Goal: Task Accomplishment & Management: Use online tool/utility

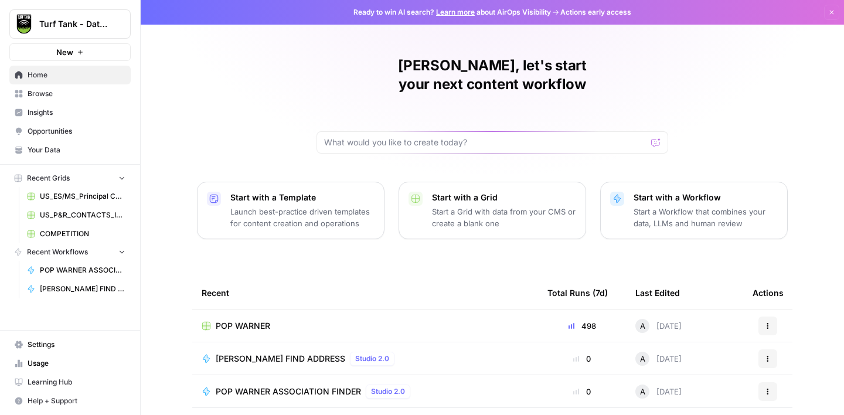
click at [52, 93] on span "Browse" at bounding box center [77, 93] width 98 height 11
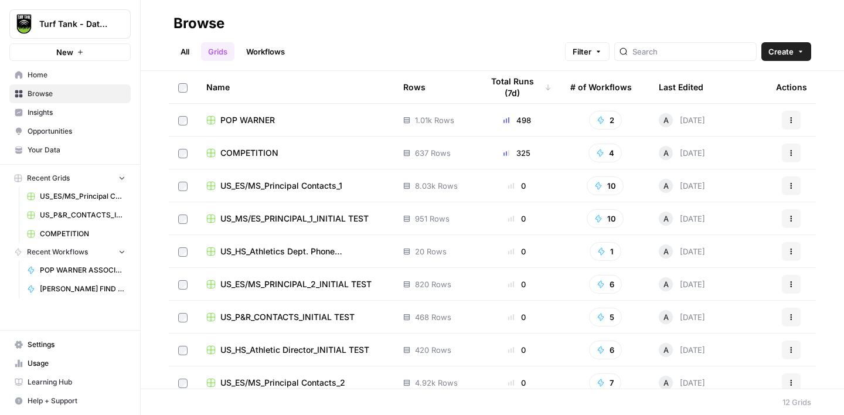
click at [260, 121] on span "POP WARNER" at bounding box center [247, 120] width 54 height 12
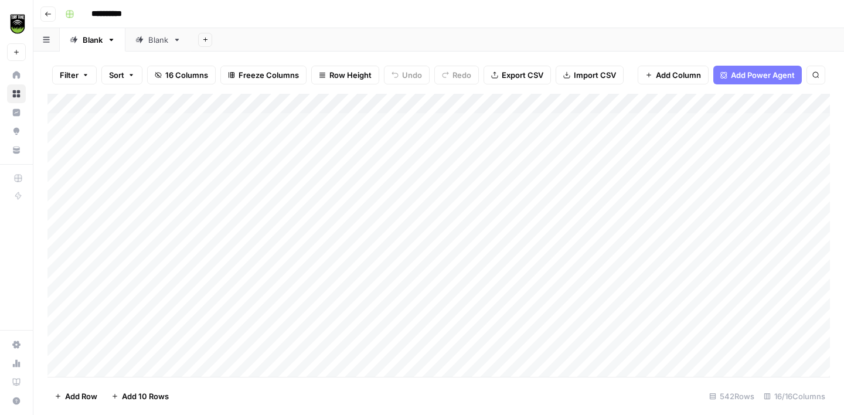
click at [159, 39] on div "Blank" at bounding box center [158, 40] width 20 height 12
click at [206, 42] on icon "button" at bounding box center [205, 39] width 6 height 6
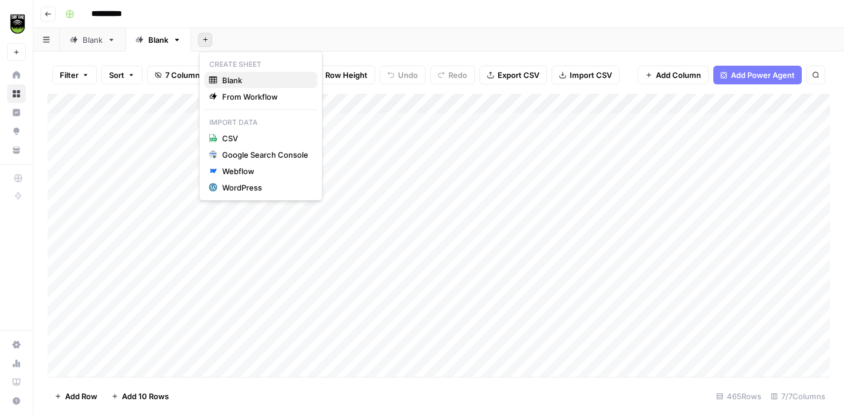
click at [233, 79] on span "Blank" at bounding box center [265, 80] width 86 height 12
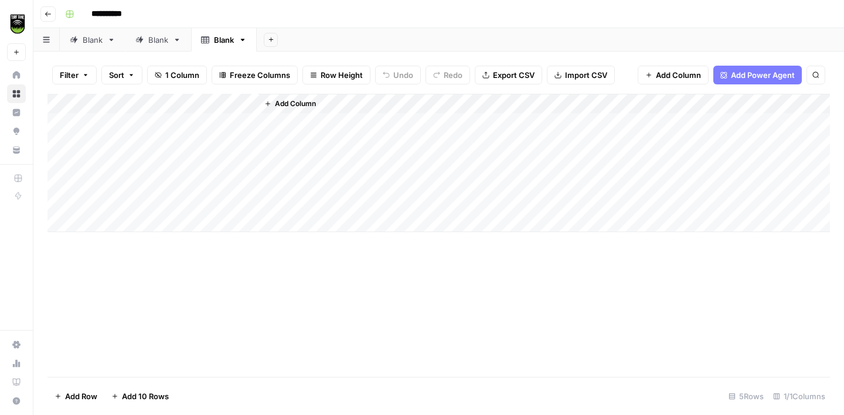
click at [223, 46] on link "Blank" at bounding box center [224, 39] width 66 height 23
click at [223, 46] on input "*****" at bounding box center [225, 39] width 22 height 15
type input "**********"
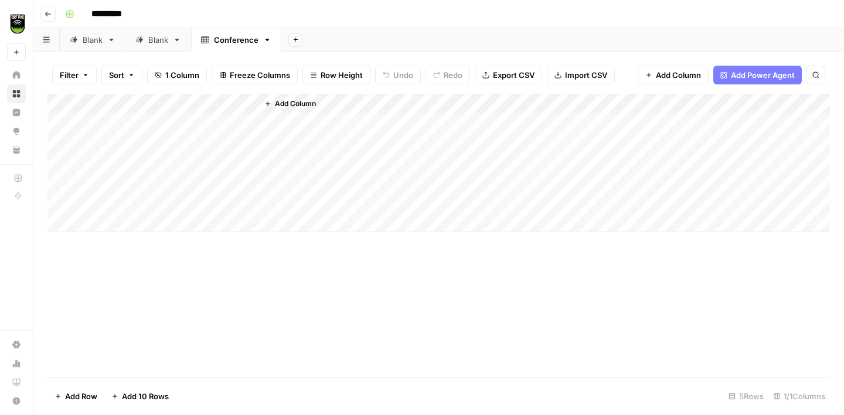
click at [164, 100] on div "Add Column" at bounding box center [438, 163] width 782 height 138
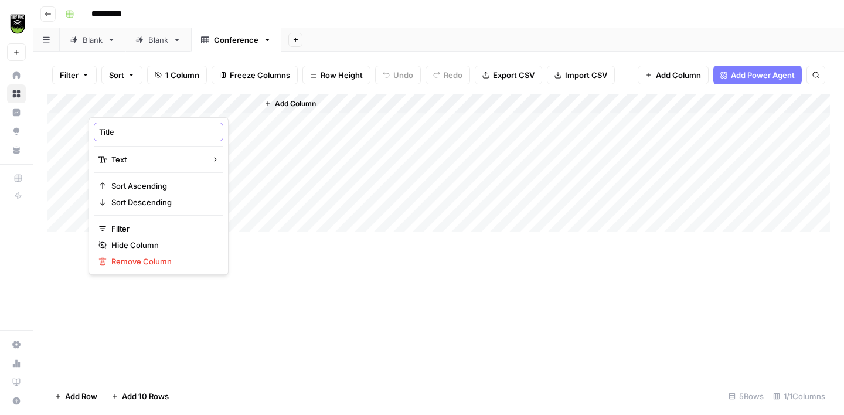
click at [127, 128] on input "Title" at bounding box center [158, 132] width 119 height 12
type input "Conference Name"
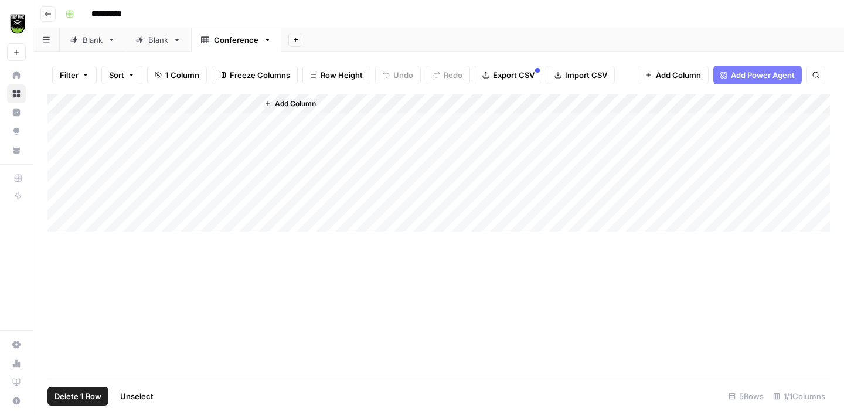
click at [66, 122] on div "Add Column" at bounding box center [438, 163] width 782 height 138
click at [66, 144] on div "Add Column" at bounding box center [438, 163] width 782 height 138
click at [60, 161] on div "Add Column" at bounding box center [438, 163] width 782 height 138
click at [60, 185] on div "Add Column" at bounding box center [438, 163] width 782 height 138
click at [60, 197] on div "Add Column" at bounding box center [438, 163] width 782 height 138
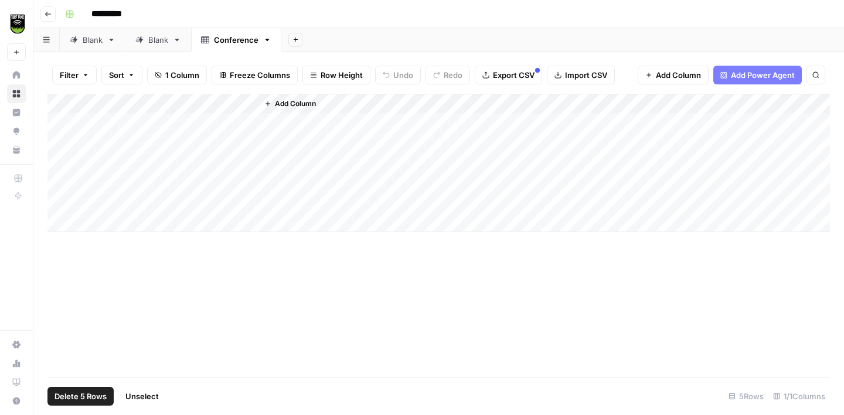
click at [85, 396] on span "Delete 5 Rows" at bounding box center [80, 396] width 52 height 12
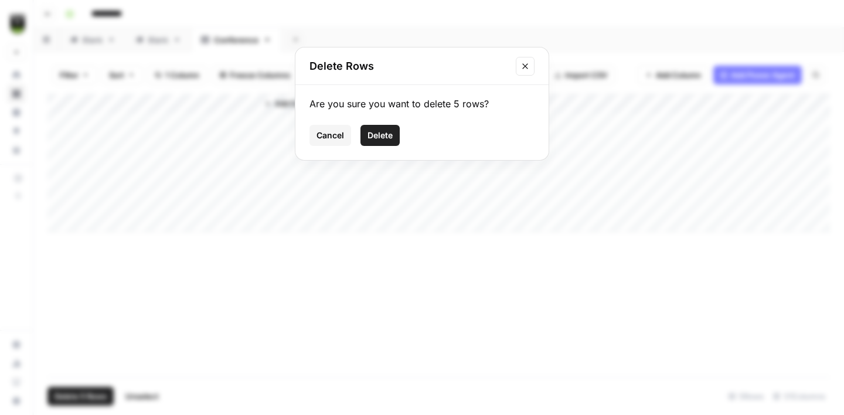
click at [387, 134] on span "Delete" at bounding box center [379, 136] width 25 height 12
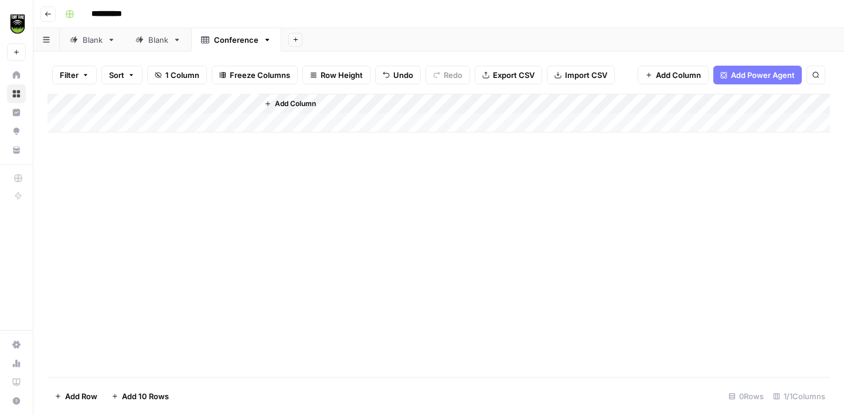
click at [592, 81] on button "Import CSV" at bounding box center [581, 75] width 68 height 19
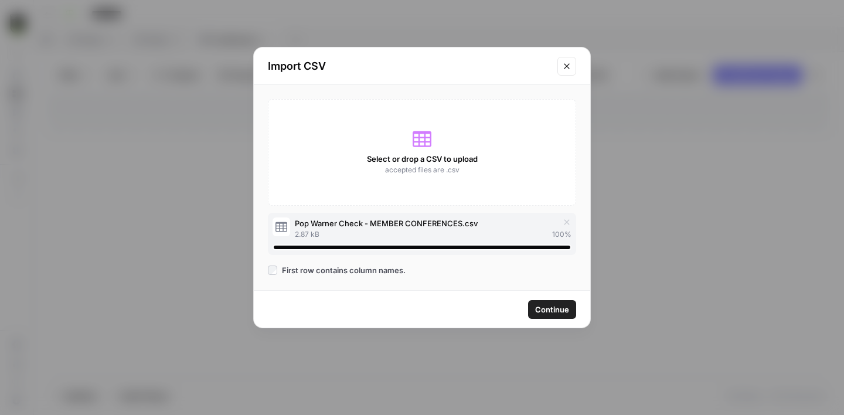
click at [554, 312] on span "Continue" at bounding box center [552, 310] width 34 height 12
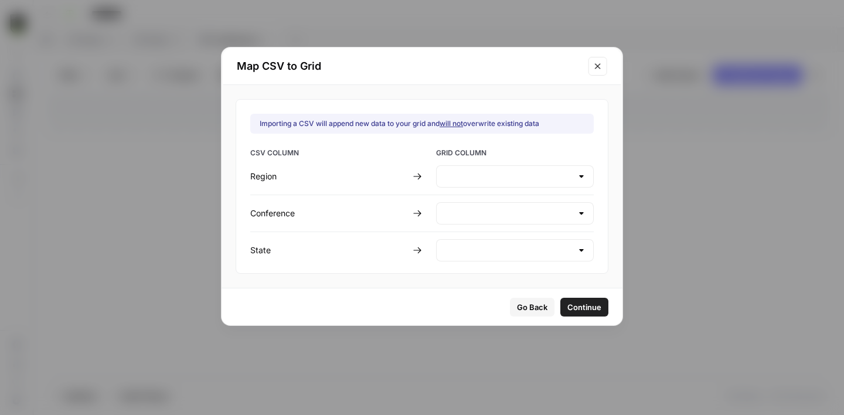
type input "Create new column"
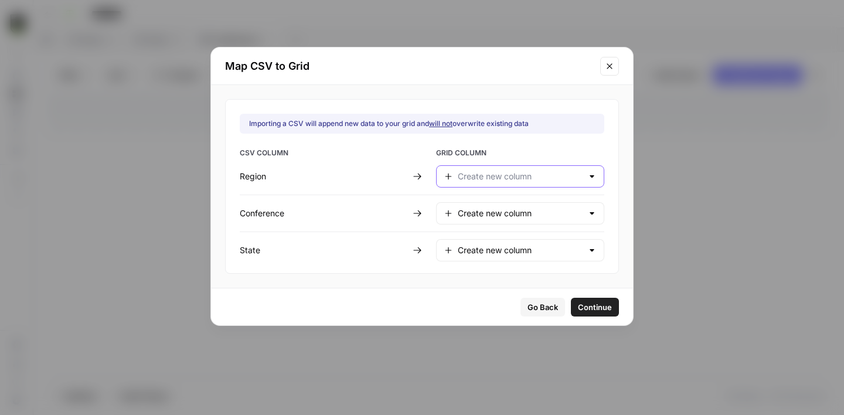
click at [481, 175] on input "text" at bounding box center [520, 177] width 125 height 12
click at [486, 232] on button "Do not import" at bounding box center [505, 238] width 128 height 16
type input "Do not import"
click at [481, 217] on input "text" at bounding box center [520, 213] width 125 height 12
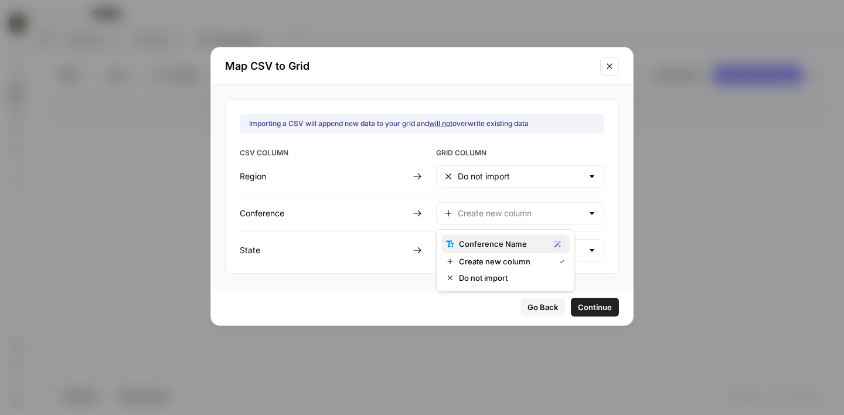
click at [492, 243] on span "Conference Name" at bounding box center [502, 244] width 87 height 12
type input "Conference Name"
click at [485, 254] on input "text" at bounding box center [520, 250] width 125 height 12
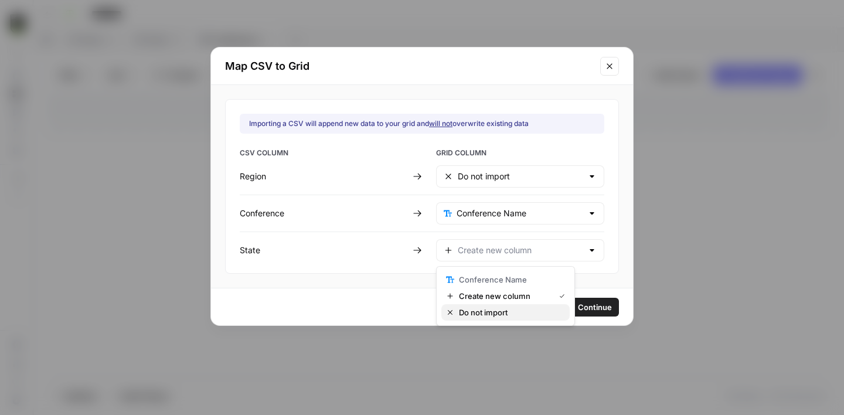
click at [486, 315] on span "Do not import" at bounding box center [509, 312] width 101 height 12
type input "Do not import"
click at [578, 304] on span "Continue" at bounding box center [595, 307] width 34 height 12
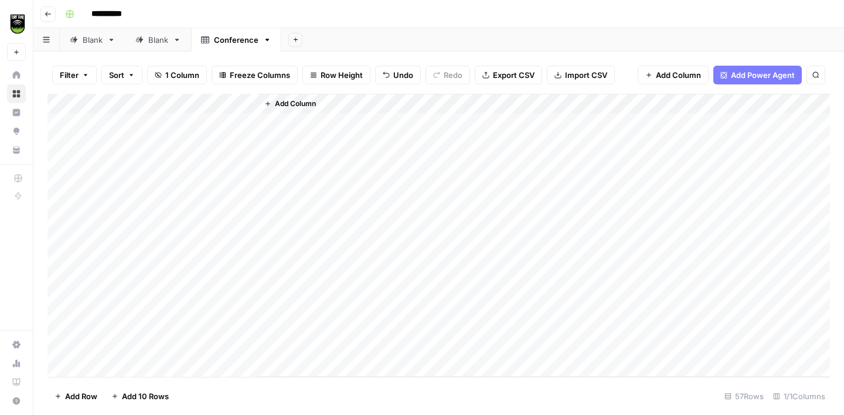
click at [301, 100] on span "Add Column" at bounding box center [295, 103] width 41 height 11
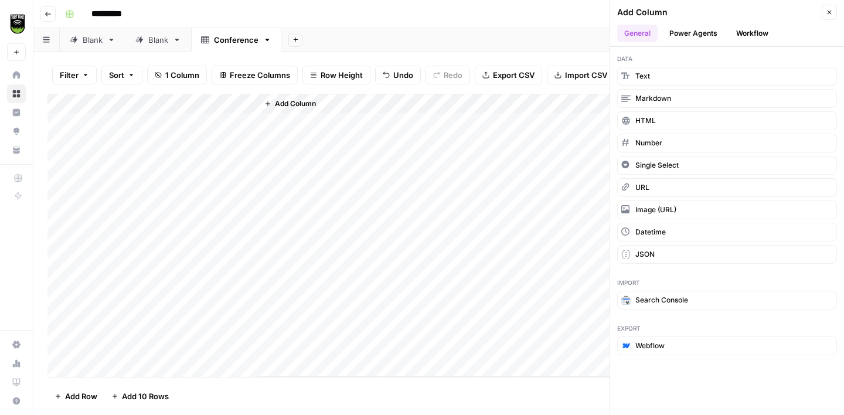
click at [741, 34] on button "Workflow" at bounding box center [752, 34] width 46 height 18
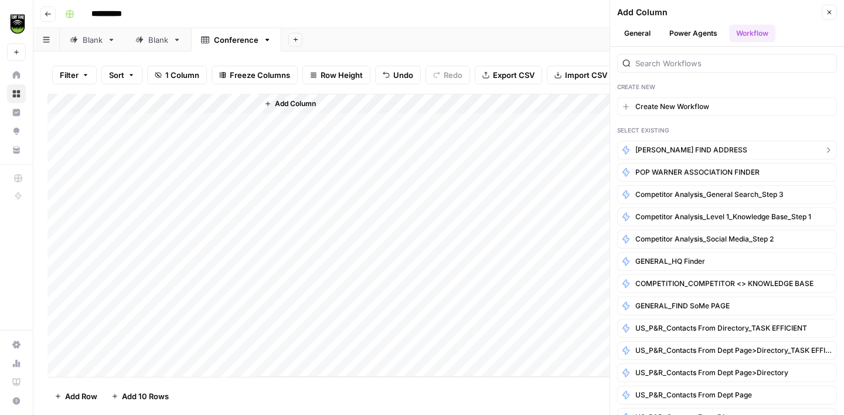
click at [713, 148] on button "[PERSON_NAME] FIND ADDRESS" at bounding box center [727, 150] width 220 height 19
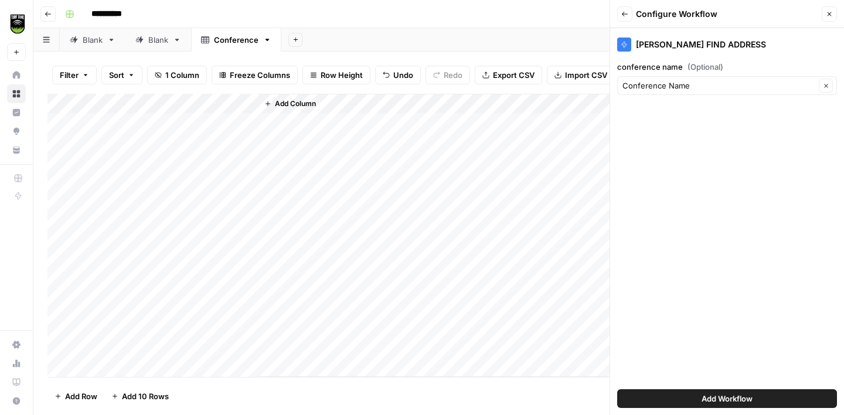
click at [722, 396] on span "Add Workflow" at bounding box center [726, 399] width 51 height 12
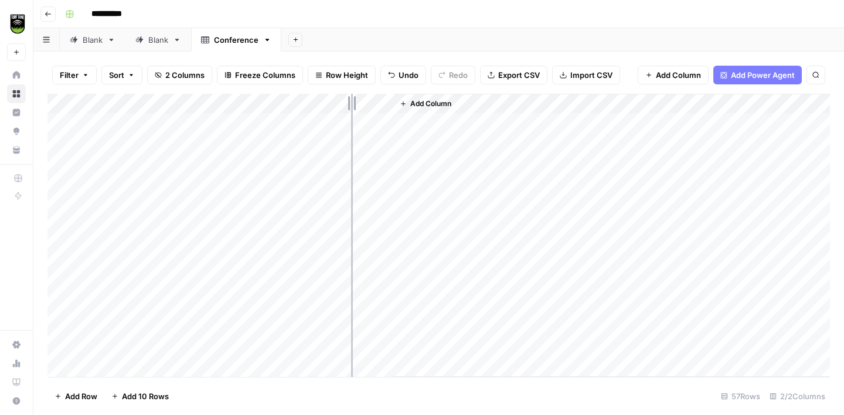
drag, startPoint x: 391, startPoint y: 104, endPoint x: 345, endPoint y: 104, distance: 46.9
click at [345, 104] on div "Add Column" at bounding box center [438, 235] width 782 height 283
click at [297, 123] on div "Add Column" at bounding box center [438, 235] width 782 height 283
click at [319, 124] on div "Add Column" at bounding box center [438, 235] width 782 height 283
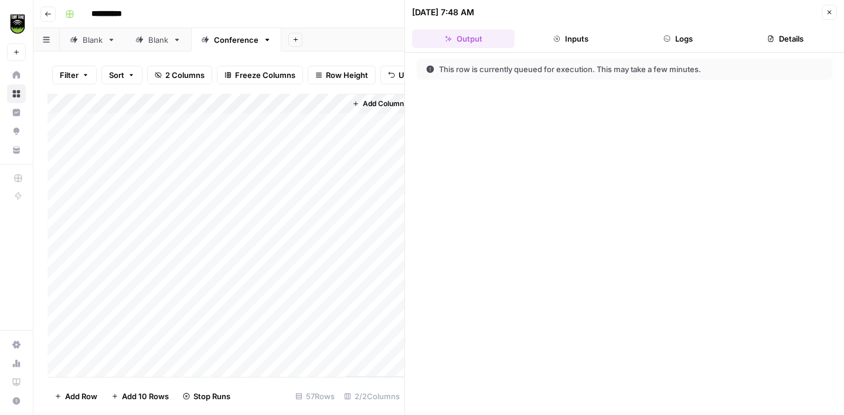
click at [781, 41] on button "Details" at bounding box center [785, 38] width 103 height 19
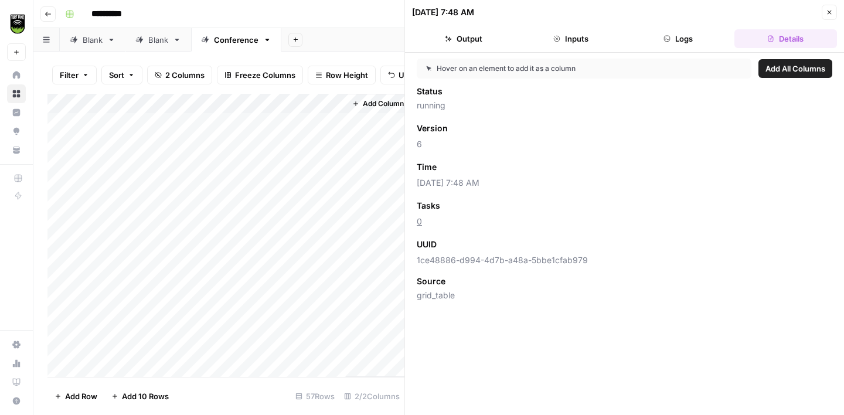
click at [475, 205] on span "Add as Column" at bounding box center [474, 205] width 51 height 11
click at [827, 12] on icon "button" at bounding box center [829, 12] width 7 height 7
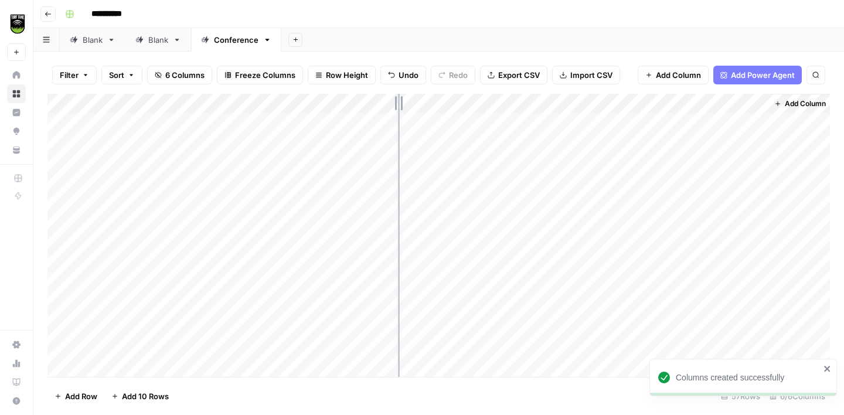
drag, startPoint x: 451, startPoint y: 103, endPoint x: 391, endPoint y: 101, distance: 59.2
click at [391, 101] on div "Add Column" at bounding box center [438, 235] width 782 height 283
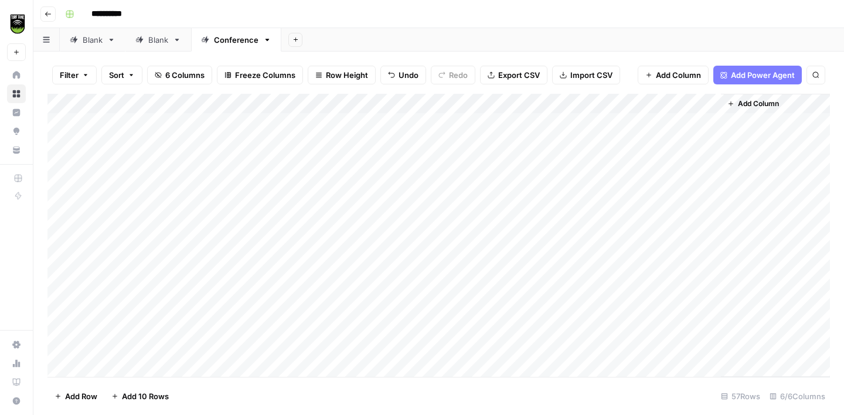
click at [319, 105] on div "Add Column" at bounding box center [438, 235] width 782 height 283
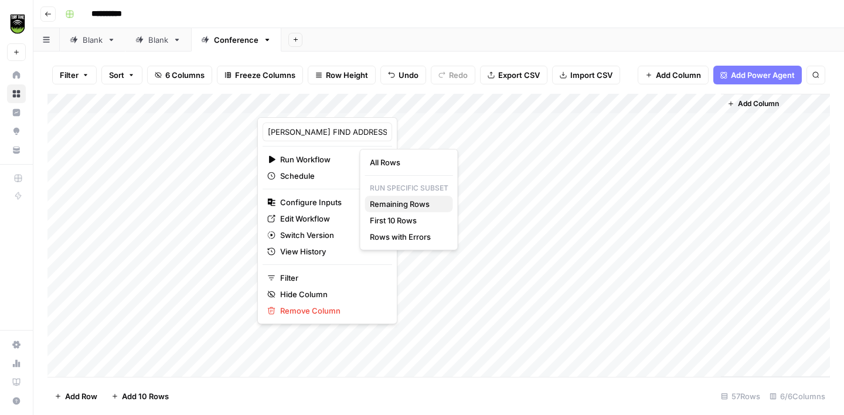
click at [393, 202] on span "Remaining Rows" at bounding box center [407, 204] width 74 height 12
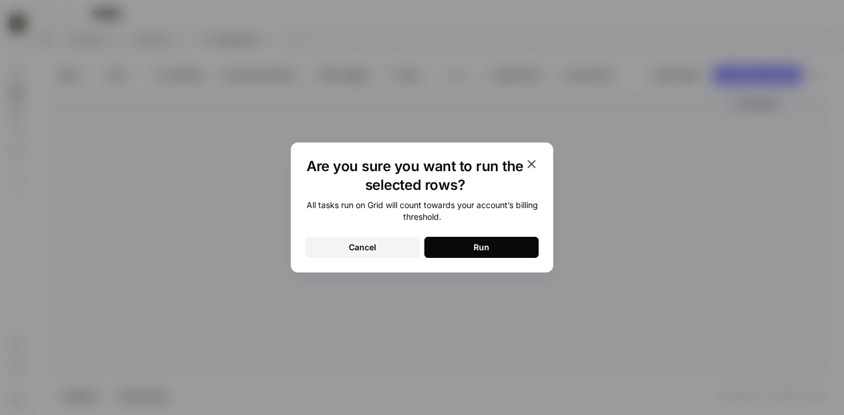
click at [519, 257] on button "Run" at bounding box center [481, 247] width 114 height 21
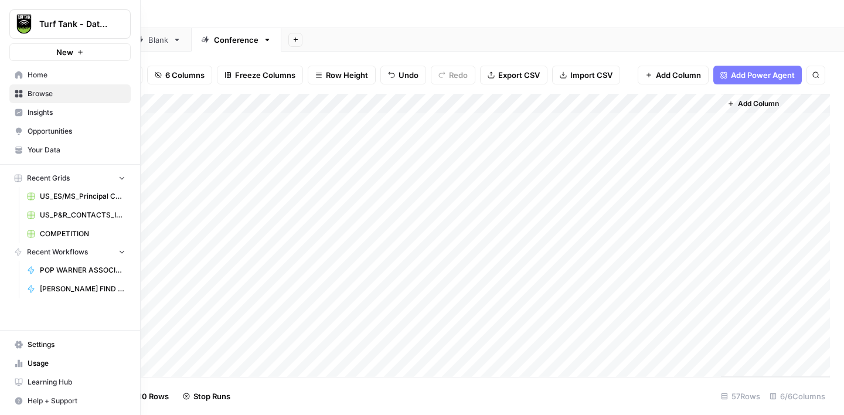
click at [46, 359] on span "Usage" at bounding box center [77, 363] width 98 height 11
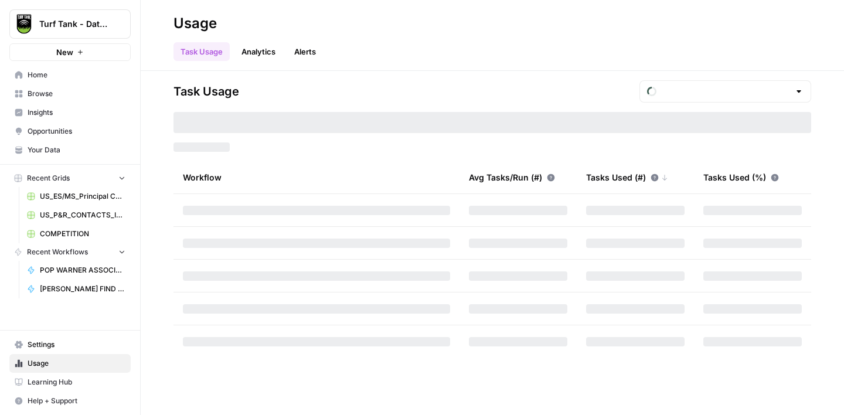
type input "October Tasks"
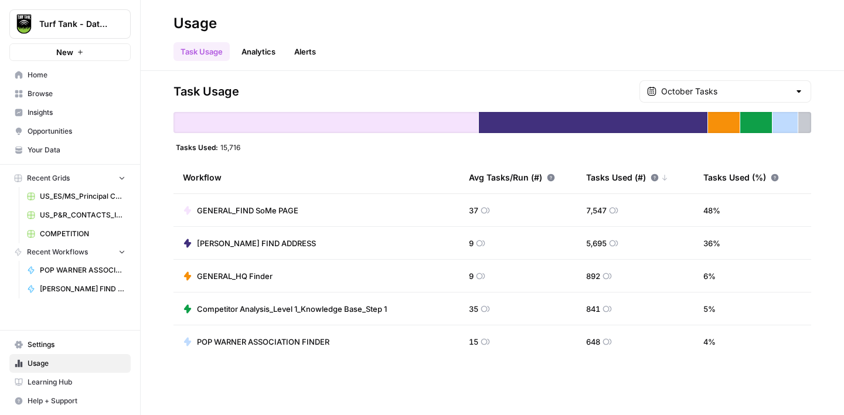
click at [53, 100] on link "Browse" at bounding box center [69, 93] width 121 height 19
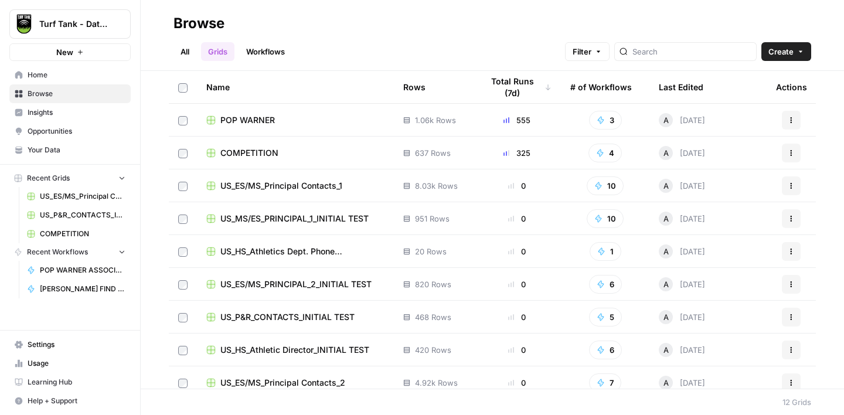
click at [251, 115] on span "POP WARNER" at bounding box center [247, 120] width 54 height 12
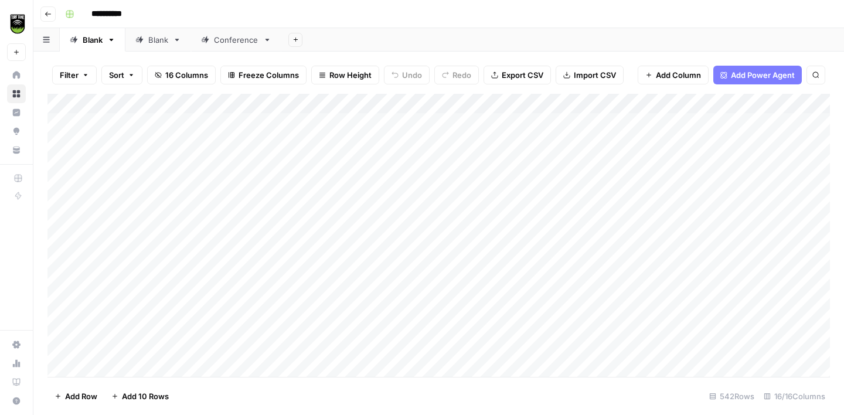
click at [237, 39] on div "Conference" at bounding box center [236, 40] width 45 height 12
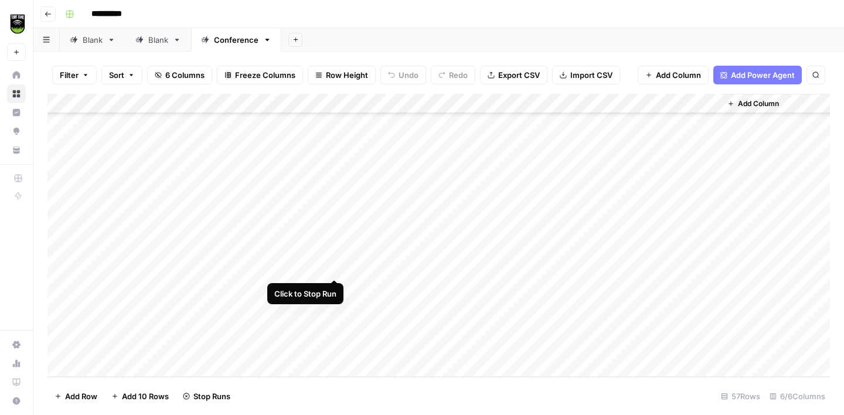
click at [335, 266] on div "Add Column" at bounding box center [438, 235] width 782 height 283
click at [430, 125] on div "Add Column" at bounding box center [438, 235] width 782 height 283
click at [322, 106] on div "Add Column" at bounding box center [438, 235] width 782 height 283
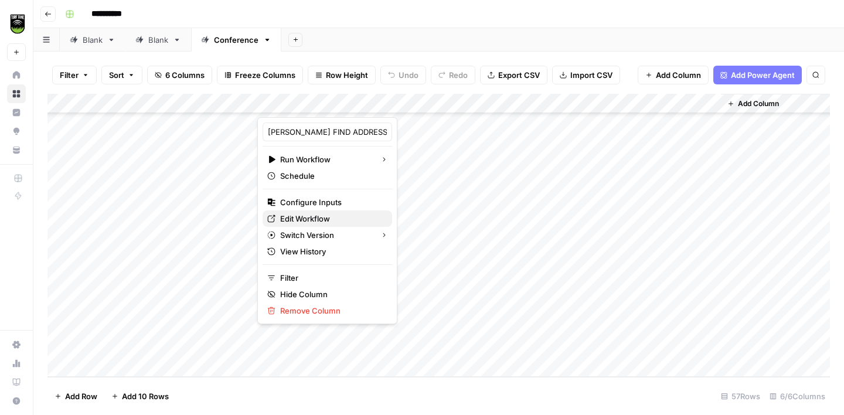
click at [311, 219] on span "Edit Workflow" at bounding box center [331, 219] width 103 height 12
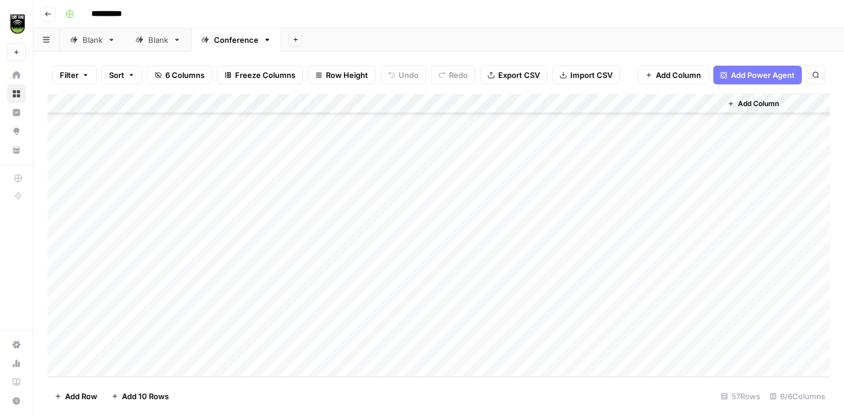
click at [138, 371] on div "Add Column" at bounding box center [438, 235] width 782 height 283
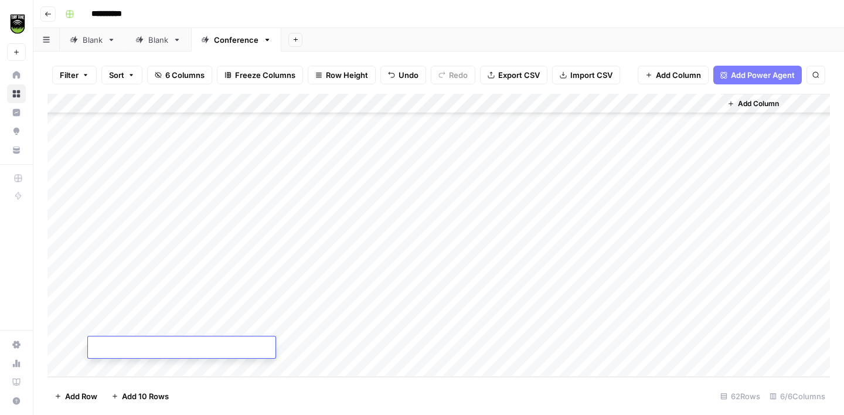
click at [138, 371] on div "Add Column" at bounding box center [438, 235] width 782 height 283
click at [127, 210] on div "Add Column" at bounding box center [438, 235] width 782 height 283
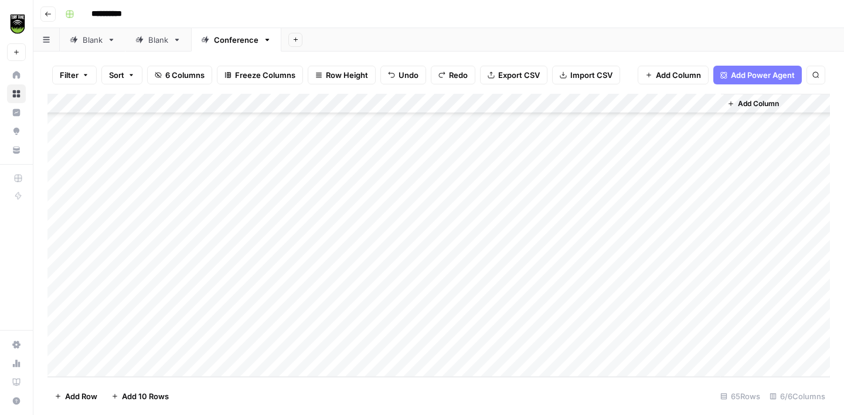
click at [134, 200] on div "Add Column" at bounding box center [438, 235] width 782 height 283
click at [144, 247] on div "Add Column" at bounding box center [438, 235] width 782 height 283
click at [158, 210] on div "Add Column" at bounding box center [438, 235] width 782 height 283
click at [297, 209] on div "Add Column" at bounding box center [438, 235] width 782 height 283
click at [300, 226] on div "Add Column" at bounding box center [438, 235] width 782 height 283
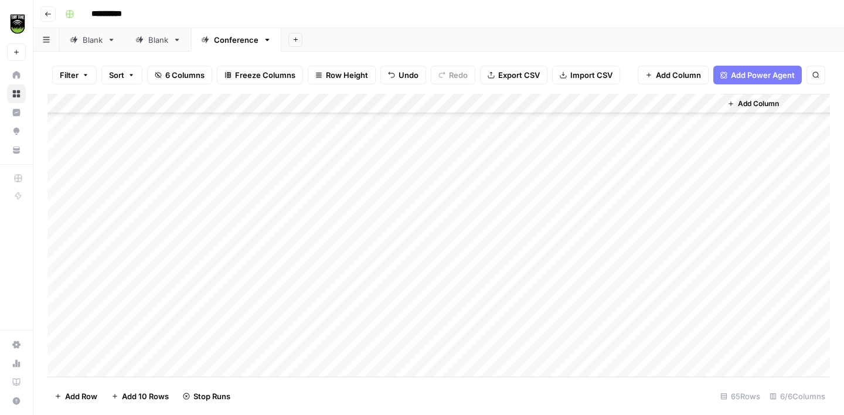
click at [300, 244] on div "Add Column" at bounding box center [438, 235] width 782 height 283
click at [303, 263] on div "Add Column" at bounding box center [438, 235] width 782 height 283
click at [300, 286] on div "Add Column" at bounding box center [438, 235] width 782 height 283
click at [302, 311] on div "Add Column" at bounding box center [438, 235] width 782 height 283
click at [303, 322] on div "Add Column" at bounding box center [438, 235] width 782 height 283
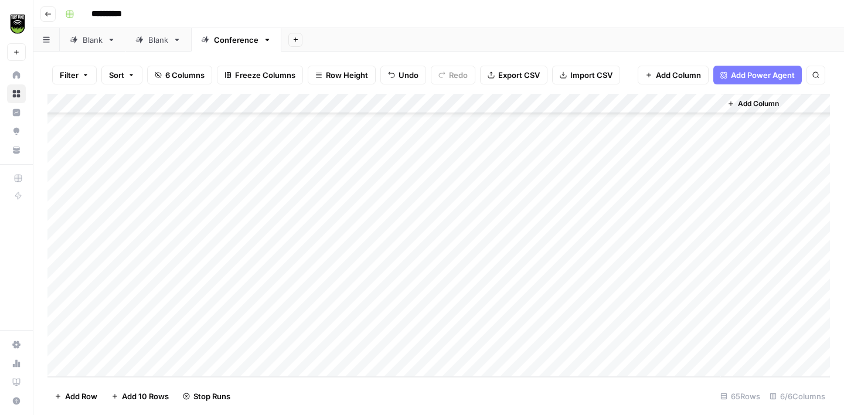
click at [303, 343] on div "Add Column" at bounding box center [438, 235] width 782 height 283
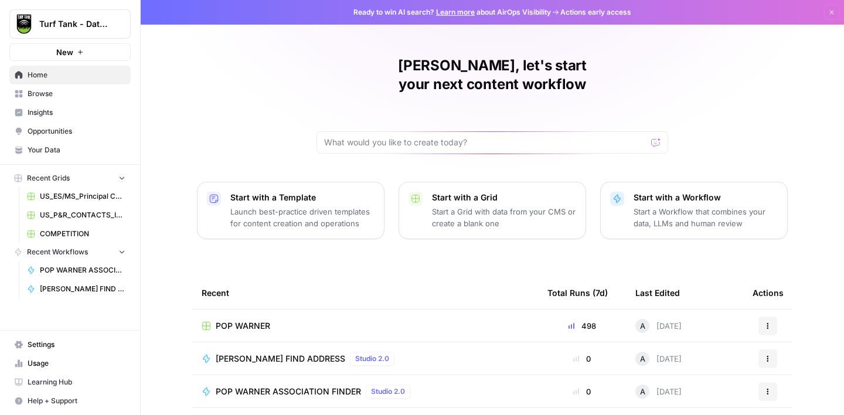
click at [68, 98] on span "Browse" at bounding box center [77, 93] width 98 height 11
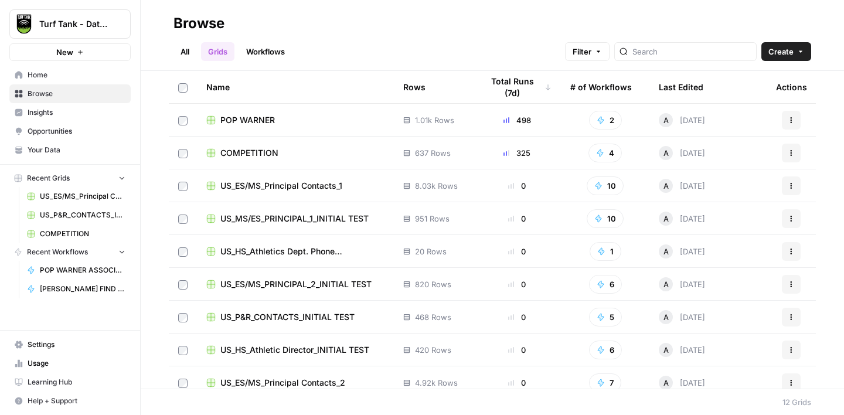
click at [274, 53] on link "Workflows" at bounding box center [265, 51] width 53 height 19
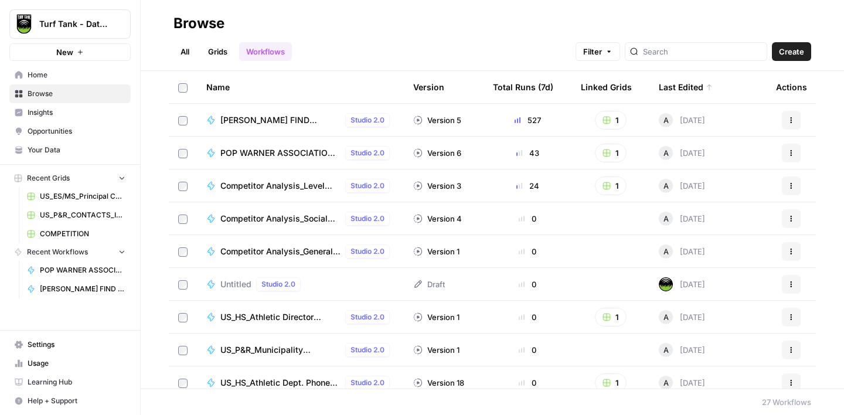
click at [259, 120] on span "[PERSON_NAME] FIND ADDRESS" at bounding box center [280, 120] width 120 height 12
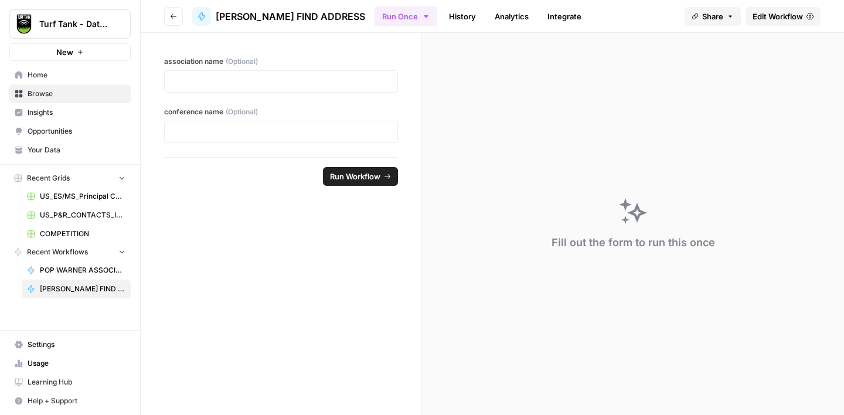
click at [784, 12] on span "Edit Workflow" at bounding box center [777, 17] width 50 height 12
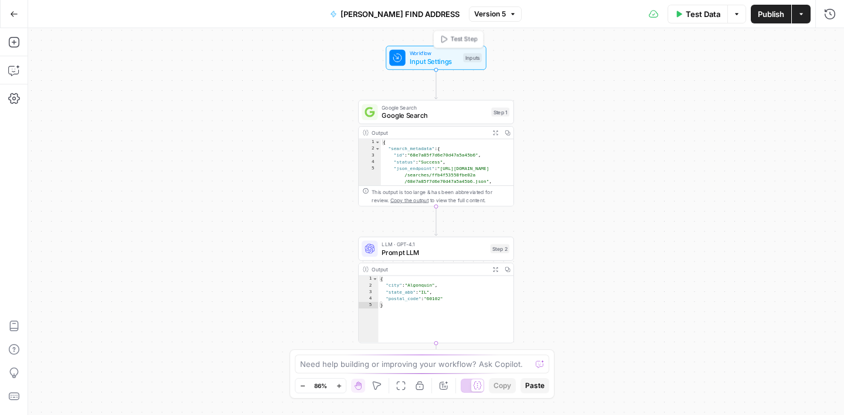
click at [437, 63] on span "Input Settings" at bounding box center [435, 61] width 50 height 10
click at [785, 70] on span "edit field" at bounding box center [791, 72] width 26 height 9
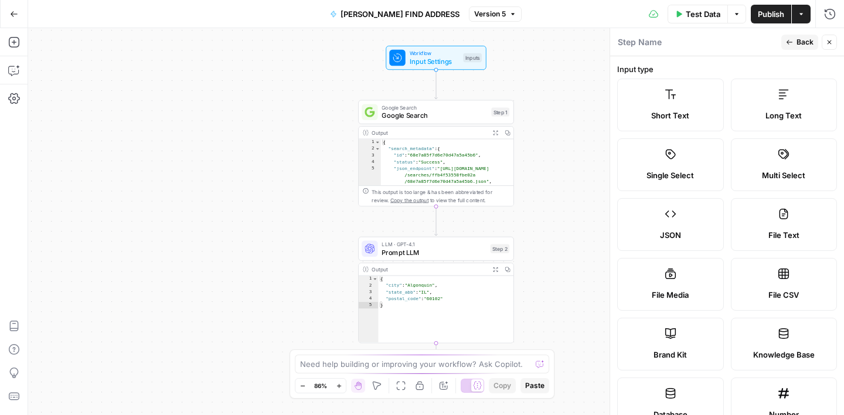
click at [791, 43] on icon "button" at bounding box center [789, 42] width 7 height 7
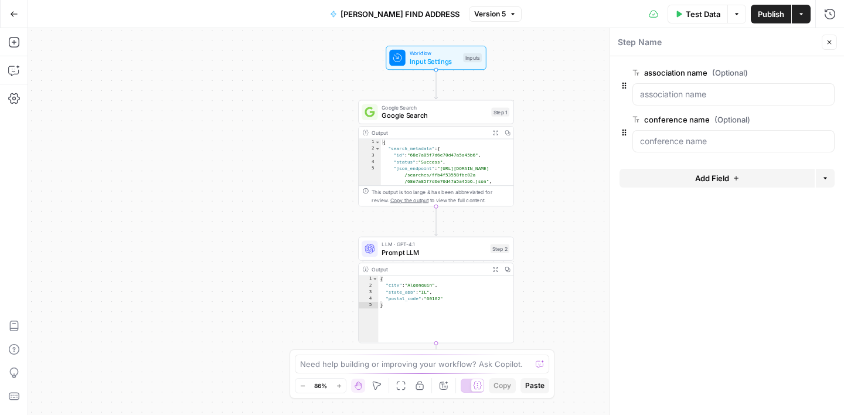
click at [826, 74] on icon "button" at bounding box center [828, 73] width 6 height 6
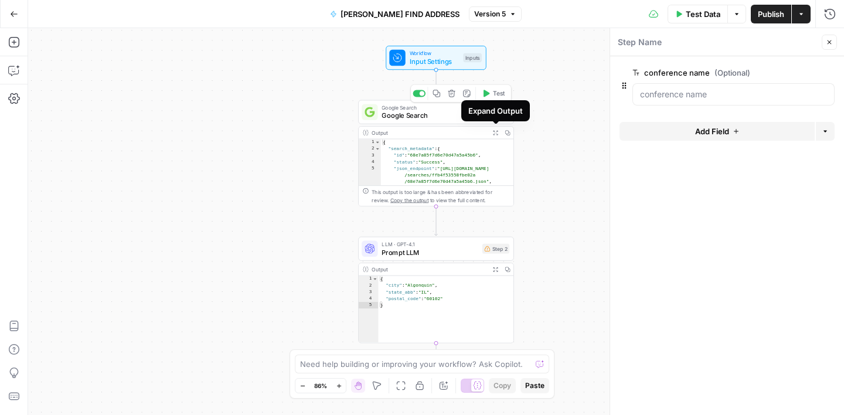
click at [439, 108] on span "Google Search" at bounding box center [429, 108] width 97 height 8
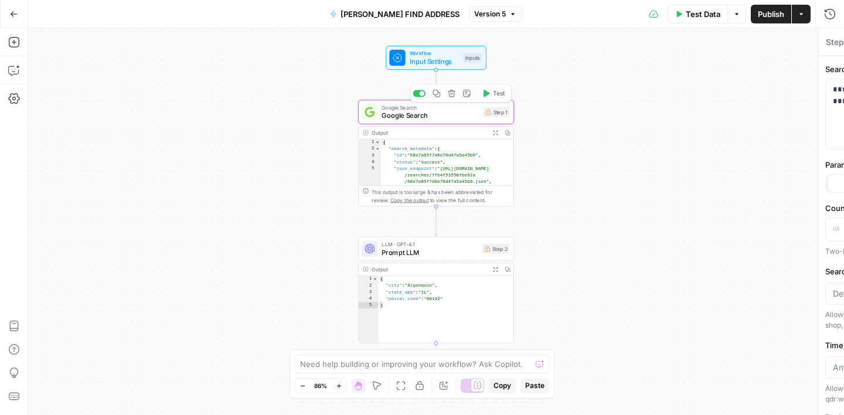
type textarea "Google Search"
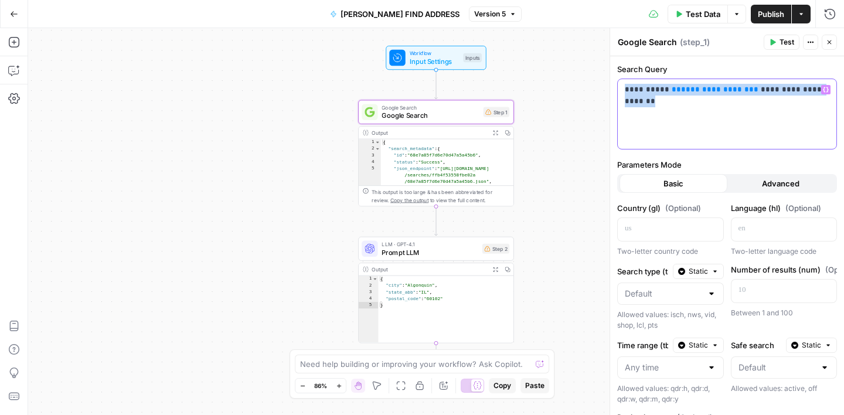
drag, startPoint x: 670, startPoint y: 102, endPoint x: 605, endPoint y: 82, distance: 68.6
click at [609, 82] on div "**********" at bounding box center [726, 221] width 234 height 387
click at [824, 86] on button "Variables Menu" at bounding box center [825, 89] width 9 height 9
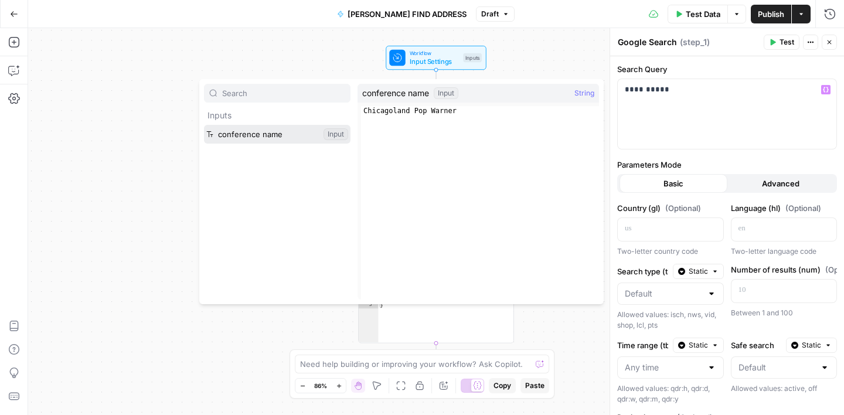
click at [284, 137] on button "Select variable conference name" at bounding box center [277, 134] width 147 height 19
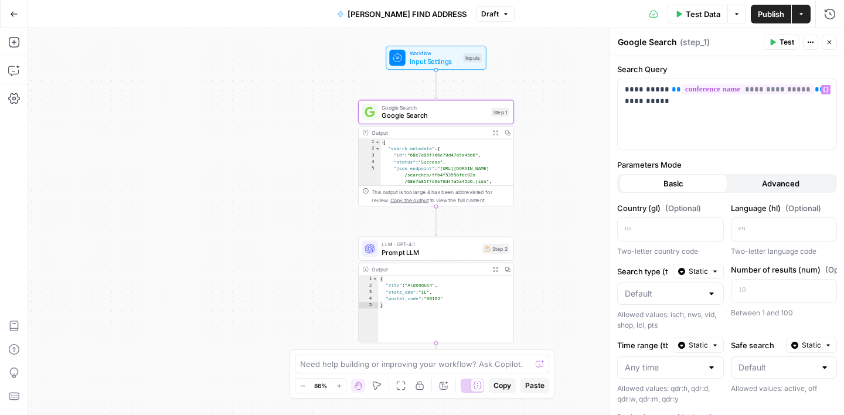
click at [741, 159] on label "Parameters Mode" at bounding box center [727, 165] width 220 height 12
click at [450, 249] on span "Prompt LLM" at bounding box center [429, 252] width 97 height 10
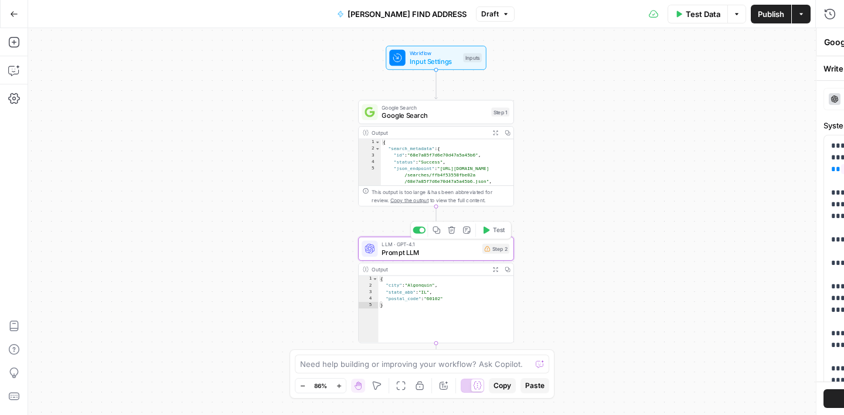
type textarea "Prompt LLM"
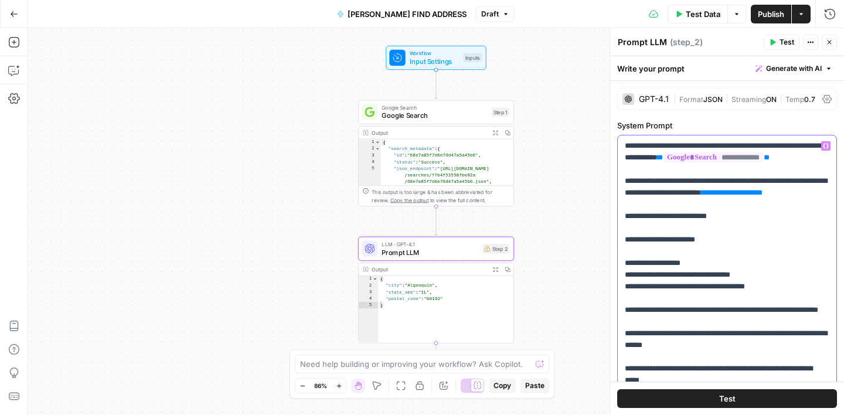
drag, startPoint x: 716, startPoint y: 217, endPoint x: 662, endPoint y: 217, distance: 54.5
click at [662, 217] on p "**********" at bounding box center [727, 316] width 205 height 352
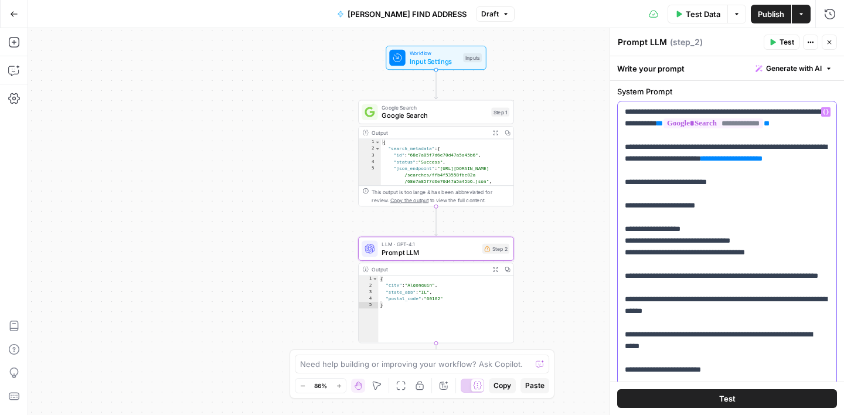
scroll to position [31, 0]
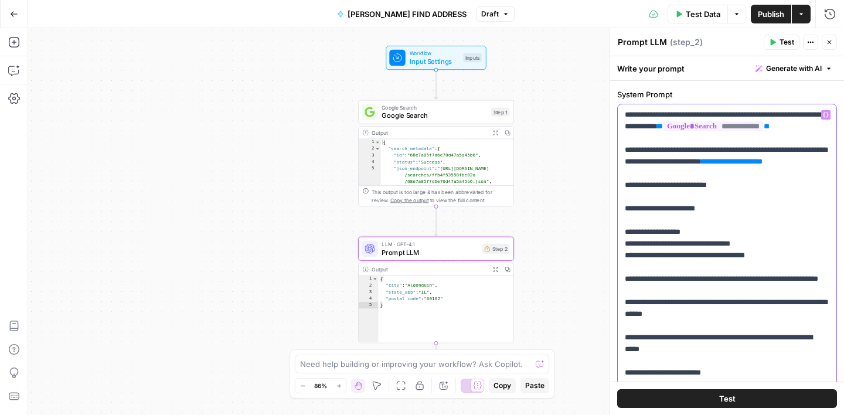
click at [696, 127] on p "**********" at bounding box center [727, 285] width 205 height 352
drag, startPoint x: 701, startPoint y: 188, endPoint x: 736, endPoint y: 171, distance: 38.5
click at [736, 171] on p "**********" at bounding box center [727, 285] width 205 height 352
click at [827, 114] on icon "button" at bounding box center [826, 115] width 6 height 5
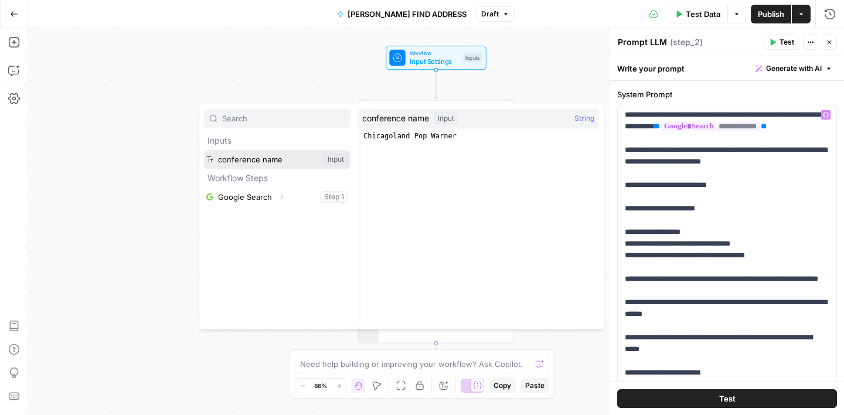
click at [283, 161] on button "Select variable conference name" at bounding box center [277, 159] width 147 height 19
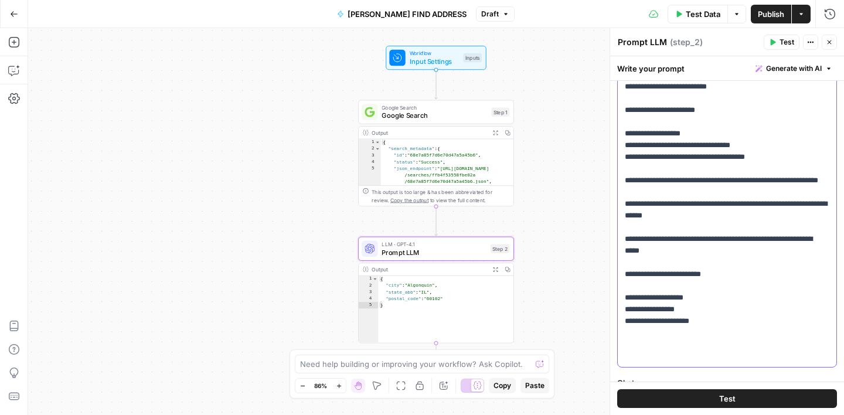
scroll to position [142, 0]
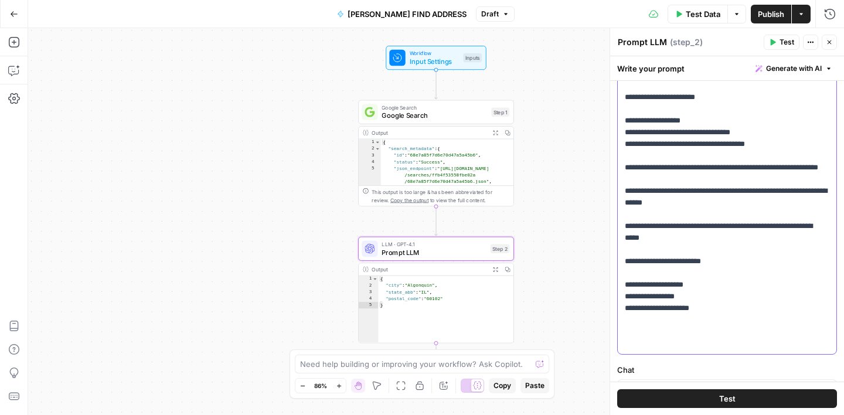
click at [711, 193] on p "**********" at bounding box center [727, 174] width 205 height 352
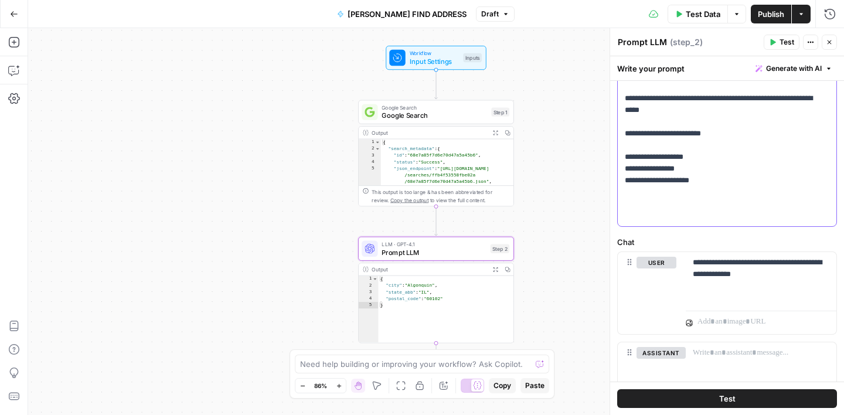
scroll to position [272, 0]
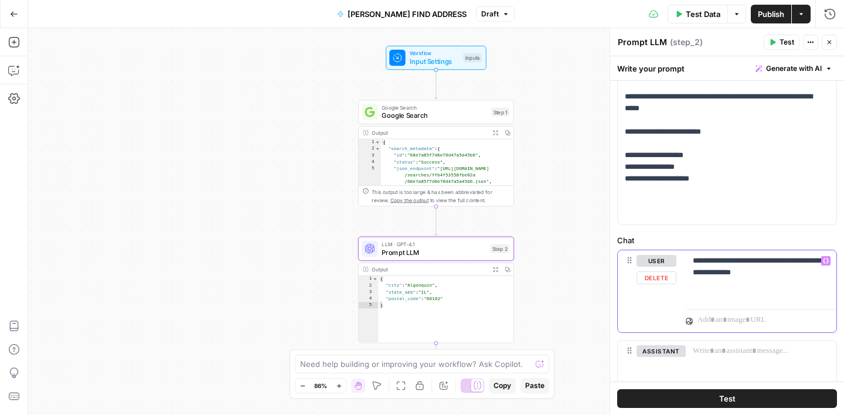
click at [755, 272] on p "**********" at bounding box center [761, 266] width 137 height 23
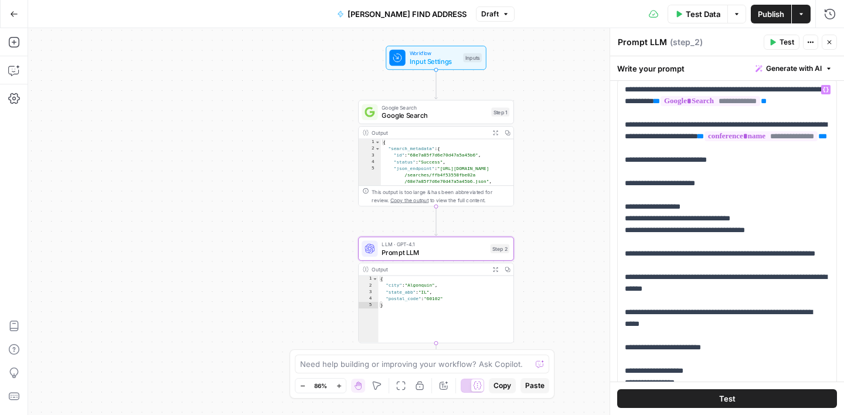
scroll to position [15, 0]
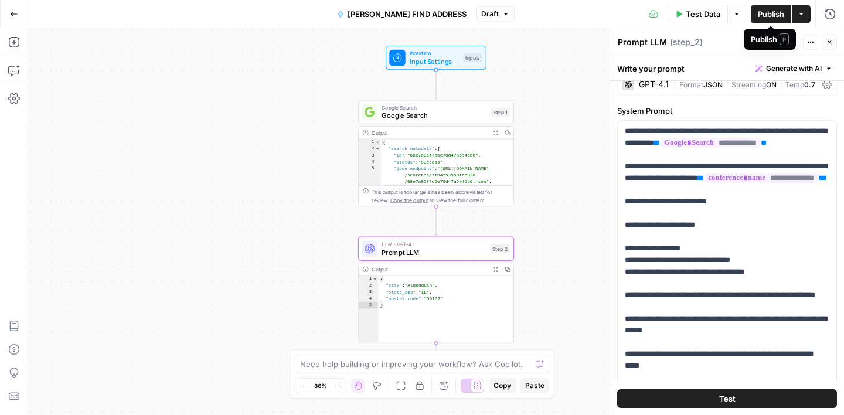
click at [772, 18] on span "Publish" at bounding box center [771, 14] width 26 height 12
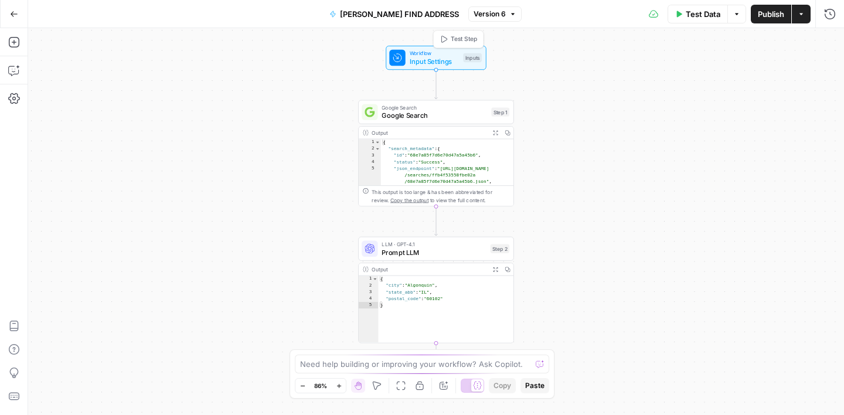
click at [435, 60] on span "Input Settings" at bounding box center [435, 61] width 50 height 10
click at [787, 69] on span "edit field" at bounding box center [791, 72] width 26 height 9
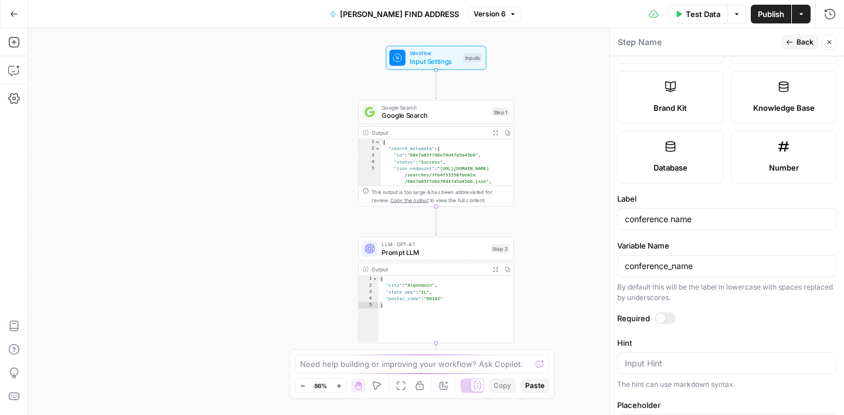
scroll to position [353, 0]
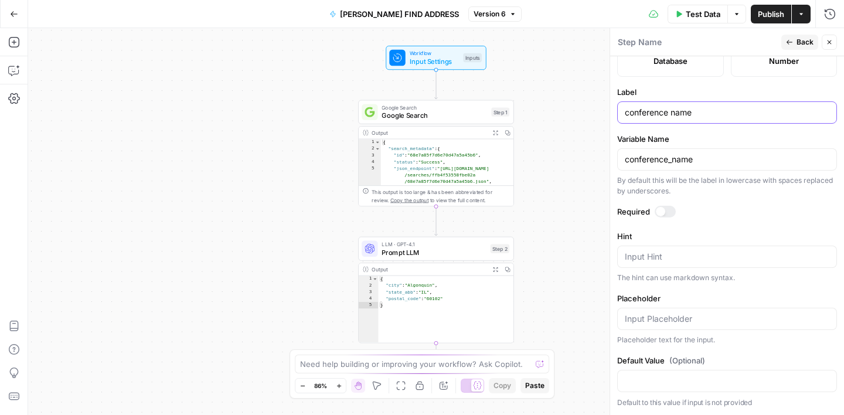
click at [648, 116] on input "conference name" at bounding box center [727, 113] width 205 height 12
type input "region name"
drag, startPoint x: 669, startPoint y: 162, endPoint x: 588, endPoint y: 162, distance: 80.9
click at [589, 163] on body "Turf Tank - Data Team New Home Browse Insights Opportunities Your Data Recent G…" at bounding box center [422, 207] width 844 height 415
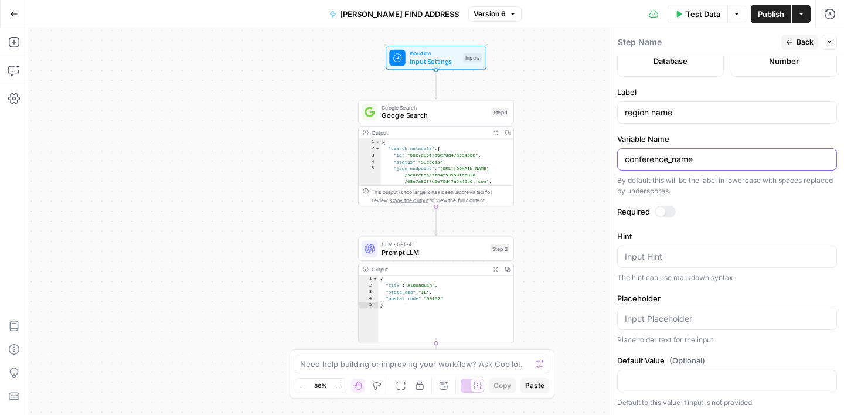
click at [668, 157] on input "conference_name" at bounding box center [727, 160] width 205 height 12
drag, startPoint x: 668, startPoint y: 157, endPoint x: 620, endPoint y: 158, distance: 48.1
click at [620, 158] on div "conference_name" at bounding box center [727, 159] width 220 height 22
type input "region_name"
click at [689, 133] on label "Variable Name" at bounding box center [727, 139] width 220 height 12
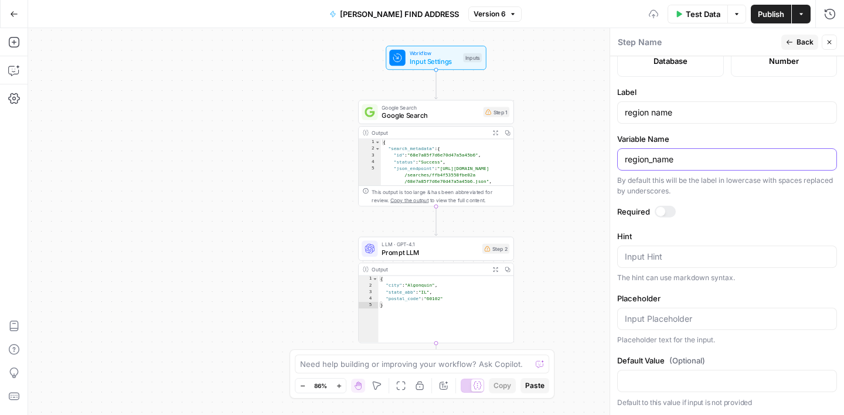
click at [689, 154] on input "region_name" at bounding box center [727, 160] width 205 height 12
click at [803, 43] on span "Back" at bounding box center [804, 42] width 17 height 11
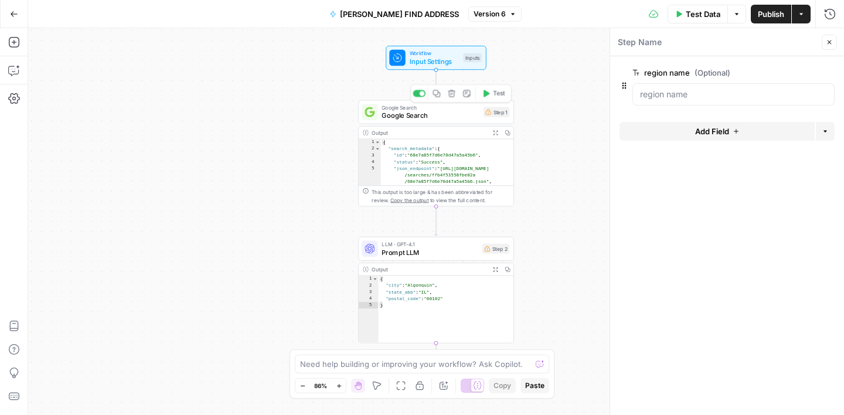
click at [464, 115] on span "Google Search" at bounding box center [429, 116] width 97 height 10
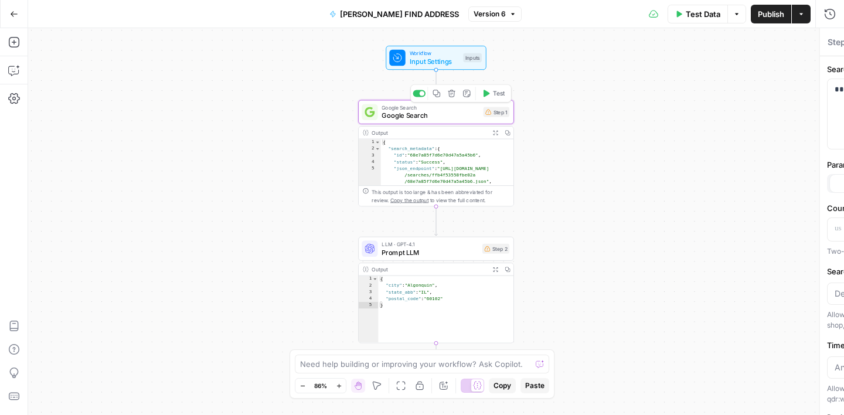
type textarea "Google Search"
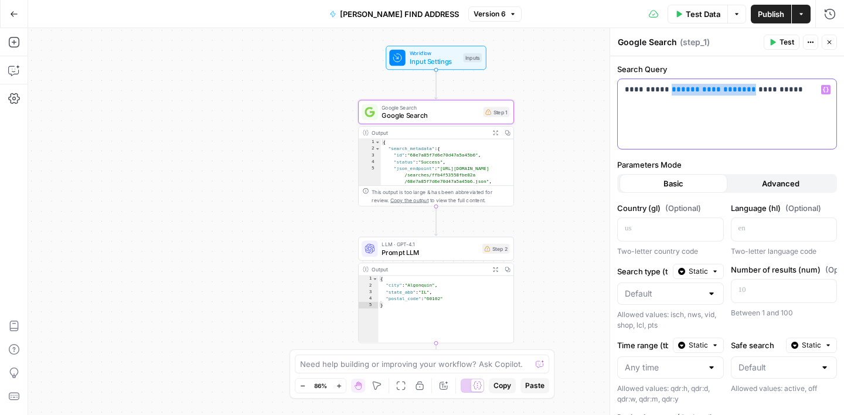
drag, startPoint x: 741, startPoint y: 91, endPoint x: 665, endPoint y: 92, distance: 75.6
click at [665, 92] on p "**********" at bounding box center [727, 90] width 205 height 12
click at [829, 91] on button "Variables Menu" at bounding box center [825, 89] width 9 height 9
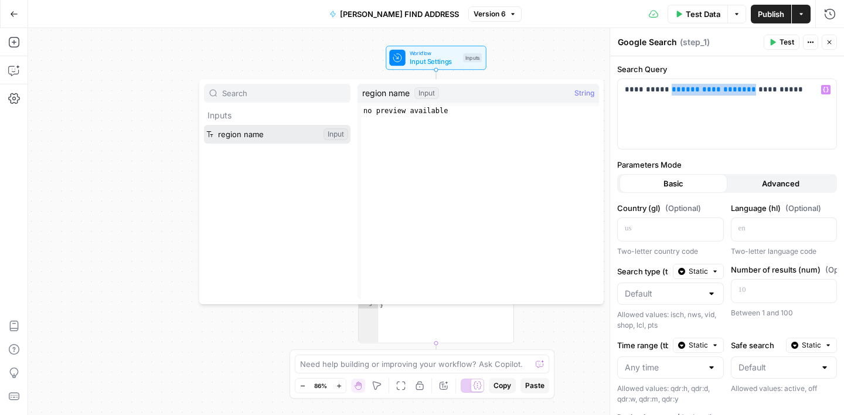
click at [254, 138] on button "Select variable region name" at bounding box center [277, 134] width 147 height 19
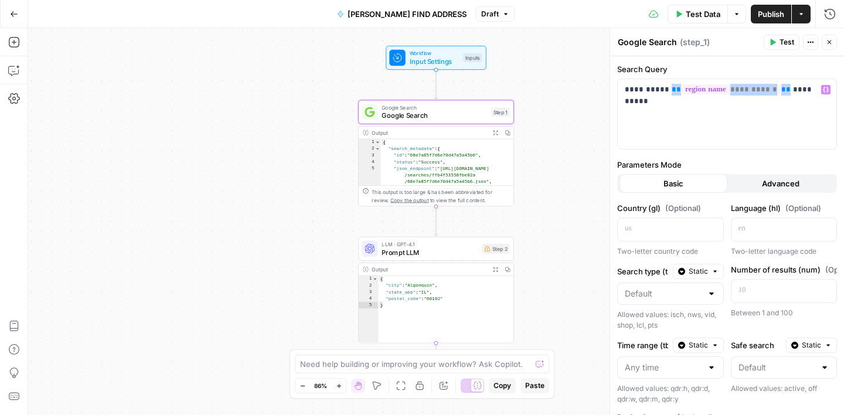
click at [440, 246] on span "LLM · GPT-4.1" at bounding box center [429, 244] width 97 height 8
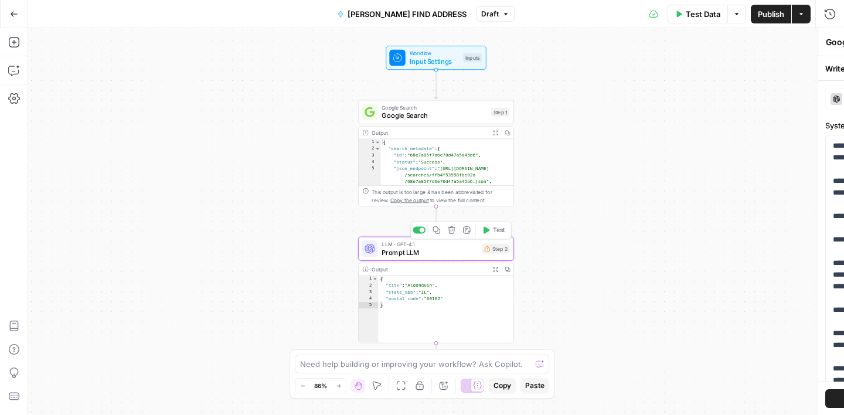
type textarea "Prompt LLM"
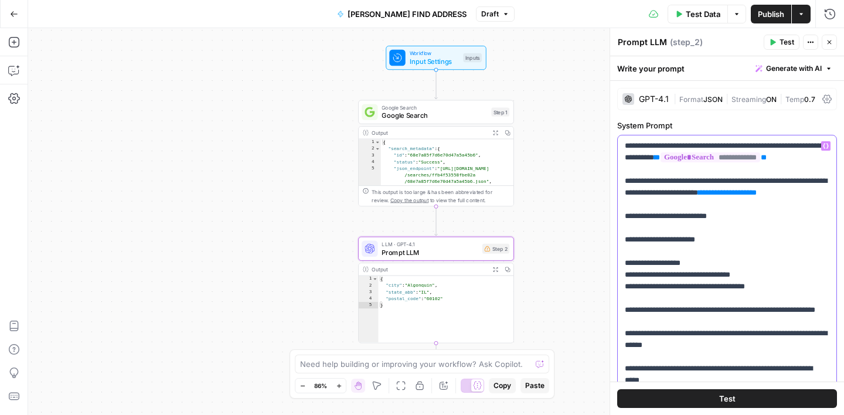
drag, startPoint x: 703, startPoint y: 216, endPoint x: 625, endPoint y: 222, distance: 78.7
click at [625, 222] on p "**********" at bounding box center [727, 316] width 205 height 352
click at [826, 146] on icon "button" at bounding box center [826, 146] width 6 height 6
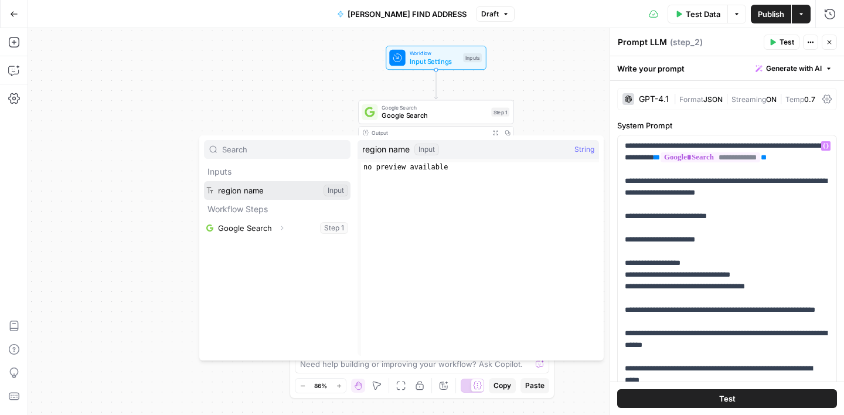
click at [286, 197] on button "Select variable region name" at bounding box center [277, 190] width 147 height 19
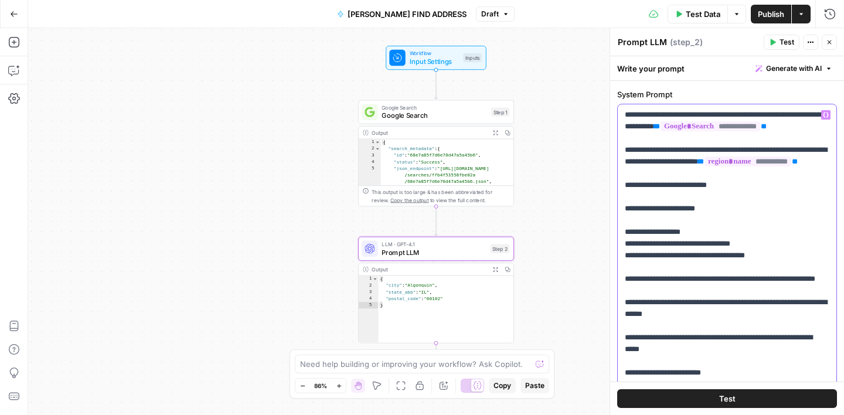
scroll to position [33, 0]
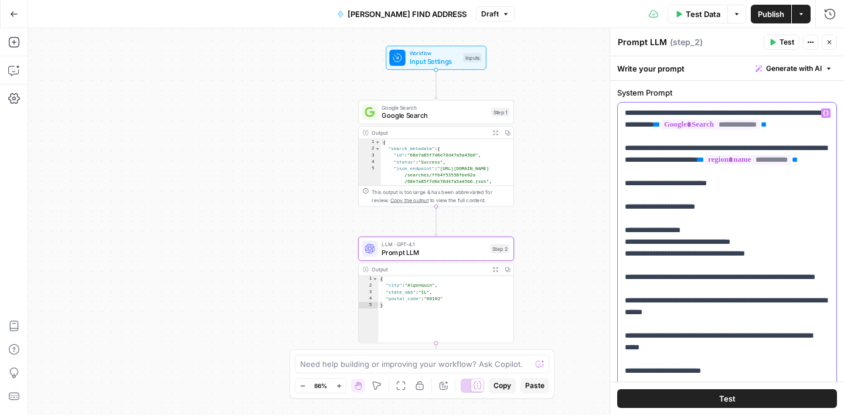
click at [759, 239] on p "**********" at bounding box center [727, 283] width 205 height 352
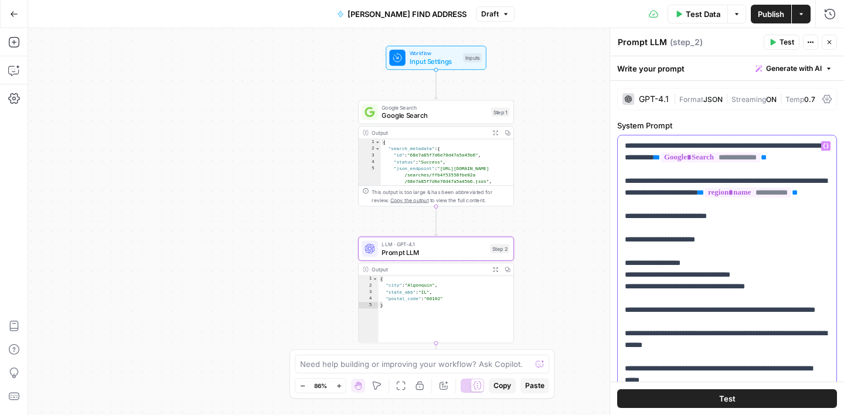
click at [693, 156] on p "**********" at bounding box center [727, 316] width 205 height 352
click at [748, 192] on p "**********" at bounding box center [727, 310] width 205 height 340
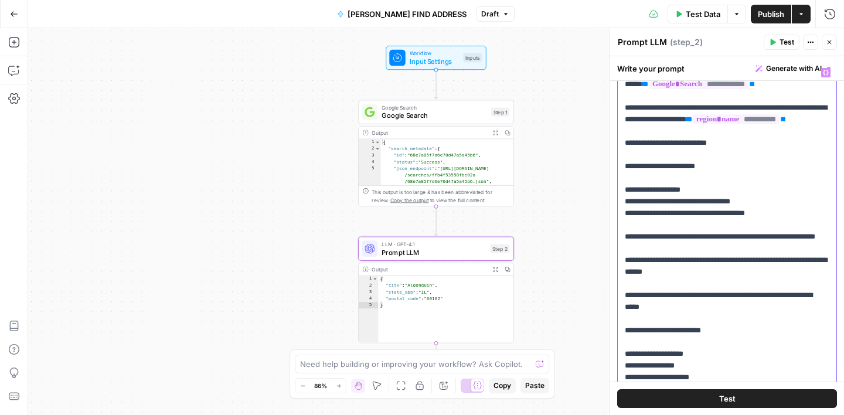
scroll to position [75, 0]
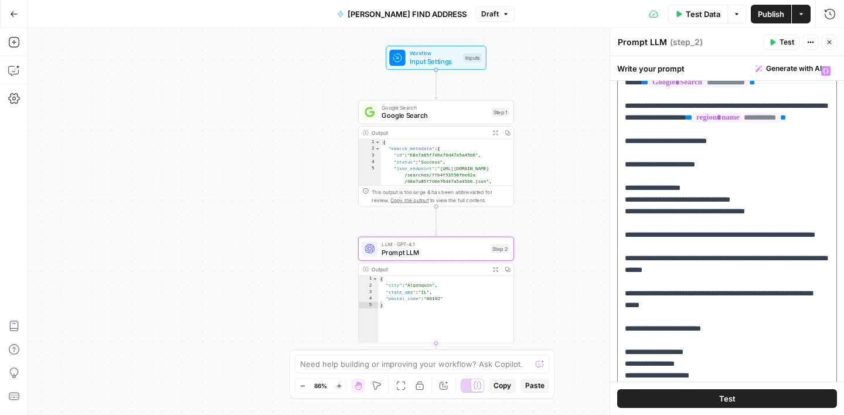
click at [716, 247] on p "**********" at bounding box center [727, 235] width 205 height 340
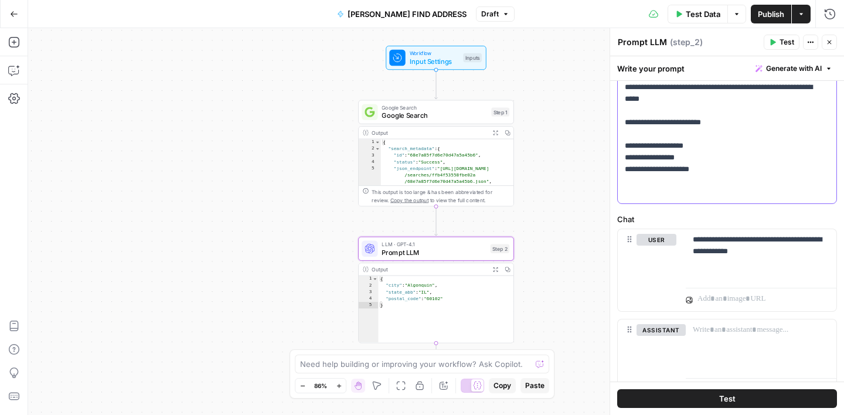
scroll to position [336, 0]
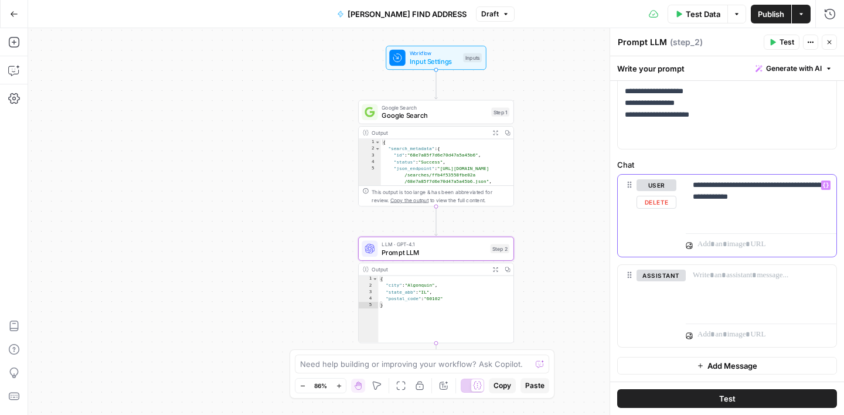
click at [758, 196] on p "**********" at bounding box center [761, 190] width 137 height 23
click at [771, 161] on label "Chat" at bounding box center [727, 165] width 220 height 12
click at [769, 16] on span "Publish" at bounding box center [771, 14] width 26 height 12
